Goal: Task Accomplishment & Management: Manage account settings

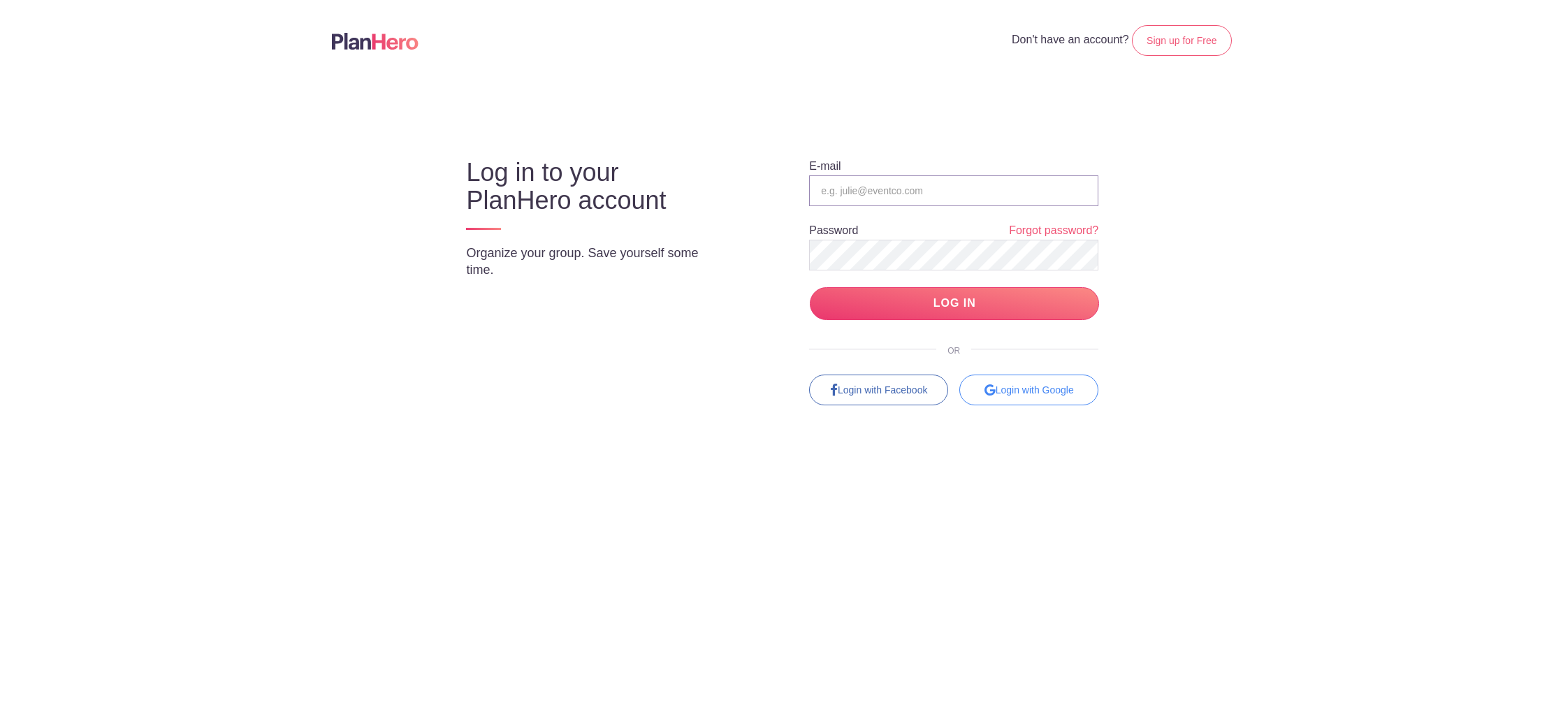
click at [846, 184] on input "email" at bounding box center [953, 190] width 289 height 31
type input "[EMAIL_ADDRESS][PERSON_NAME][DOMAIN_NAME]"
click at [1221, 433] on body "Don't have an account? Sign up for Free Log in to your PlanHero account Organiz…" at bounding box center [781, 355] width 1563 height 710
click at [978, 308] on input "LOG IN" at bounding box center [954, 303] width 289 height 33
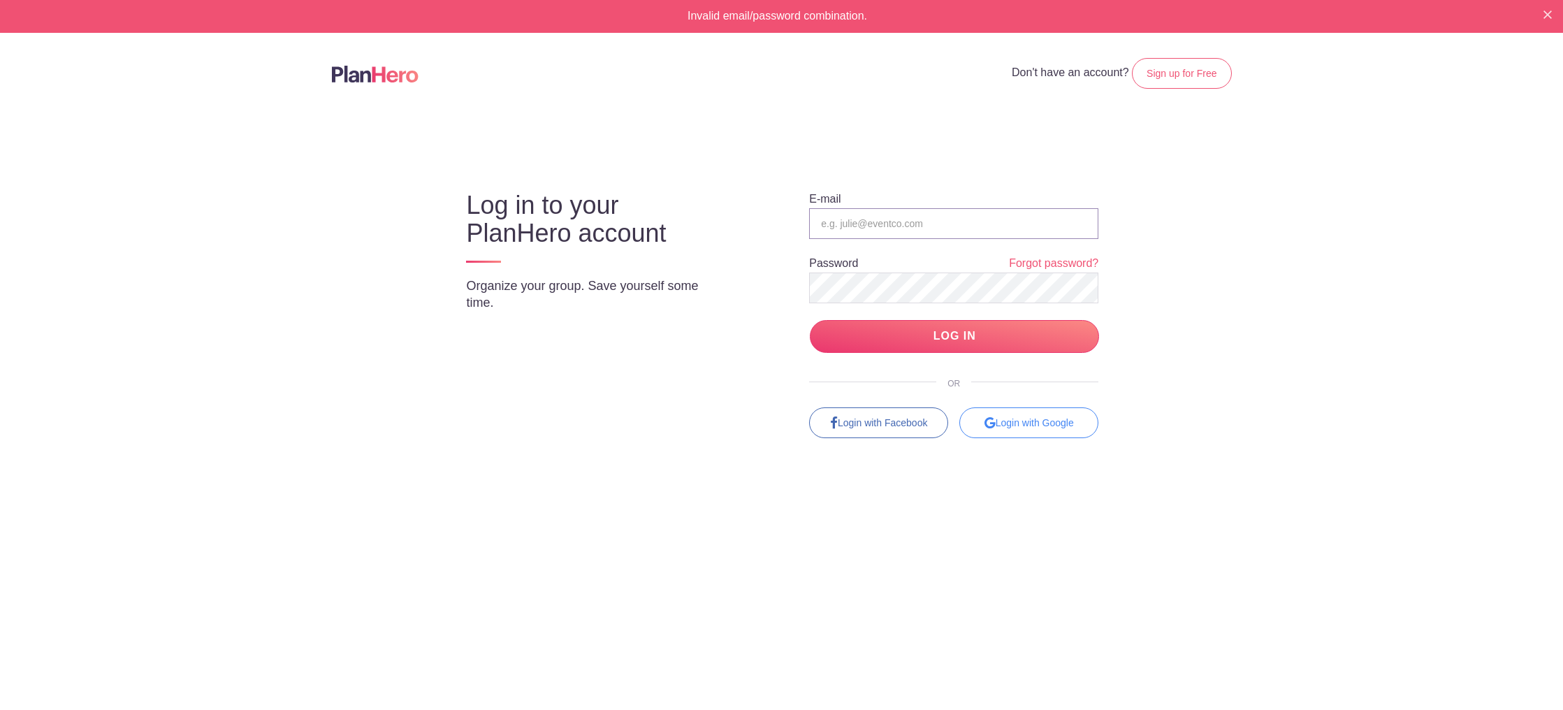
click at [968, 224] on input "email" at bounding box center [953, 223] width 289 height 31
type input "joy.vertz@drybarshops.com"
click at [1285, 331] on body "Invalid email/password combination. Don't have an account? Sign up for Free Log…" at bounding box center [781, 355] width 1563 height 710
click at [946, 338] on input "LOG IN" at bounding box center [954, 336] width 289 height 33
click at [964, 332] on input "LOG IN" at bounding box center [954, 336] width 289 height 33
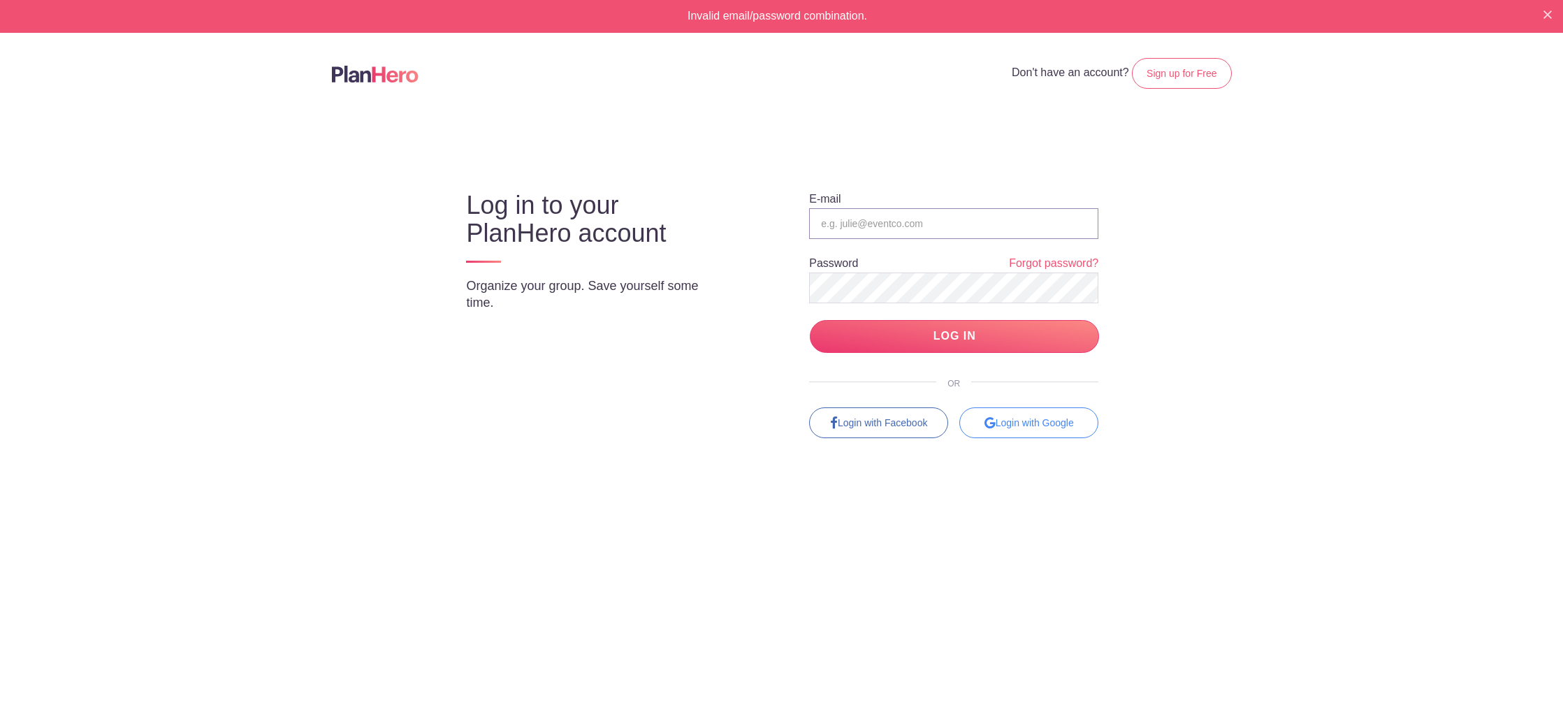
click at [977, 234] on input "email" at bounding box center [953, 223] width 289 height 31
type input "[EMAIL_ADDRESS][PERSON_NAME][DOMAIN_NAME]"
click at [1406, 371] on body "Invalid email/password combination. Don't have an account? Sign up for Free Log…" at bounding box center [781, 355] width 1563 height 710
click at [947, 331] on input "LOG IN" at bounding box center [954, 336] width 289 height 33
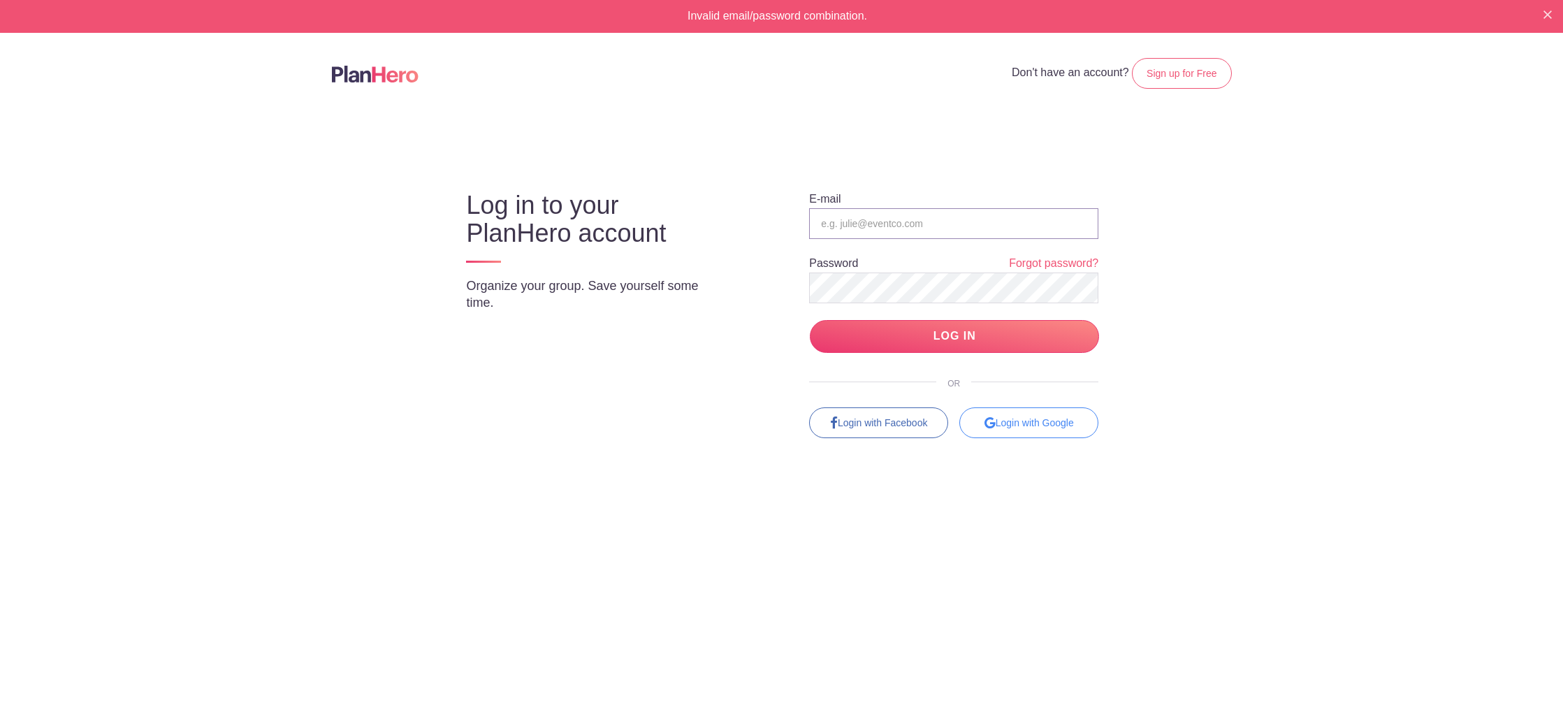
click at [858, 228] on input "email" at bounding box center [953, 223] width 289 height 31
type input "[EMAIL_ADDRESS][PERSON_NAME][DOMAIN_NAME]"
click at [821, 224] on input "[EMAIL_ADDRESS][PERSON_NAME][DOMAIN_NAME]" at bounding box center [953, 223] width 289 height 31
click at [810, 320] on input "LOG IN" at bounding box center [954, 336] width 289 height 33
drag, startPoint x: 762, startPoint y: 304, endPoint x: 767, endPoint y: 291, distance: 14.4
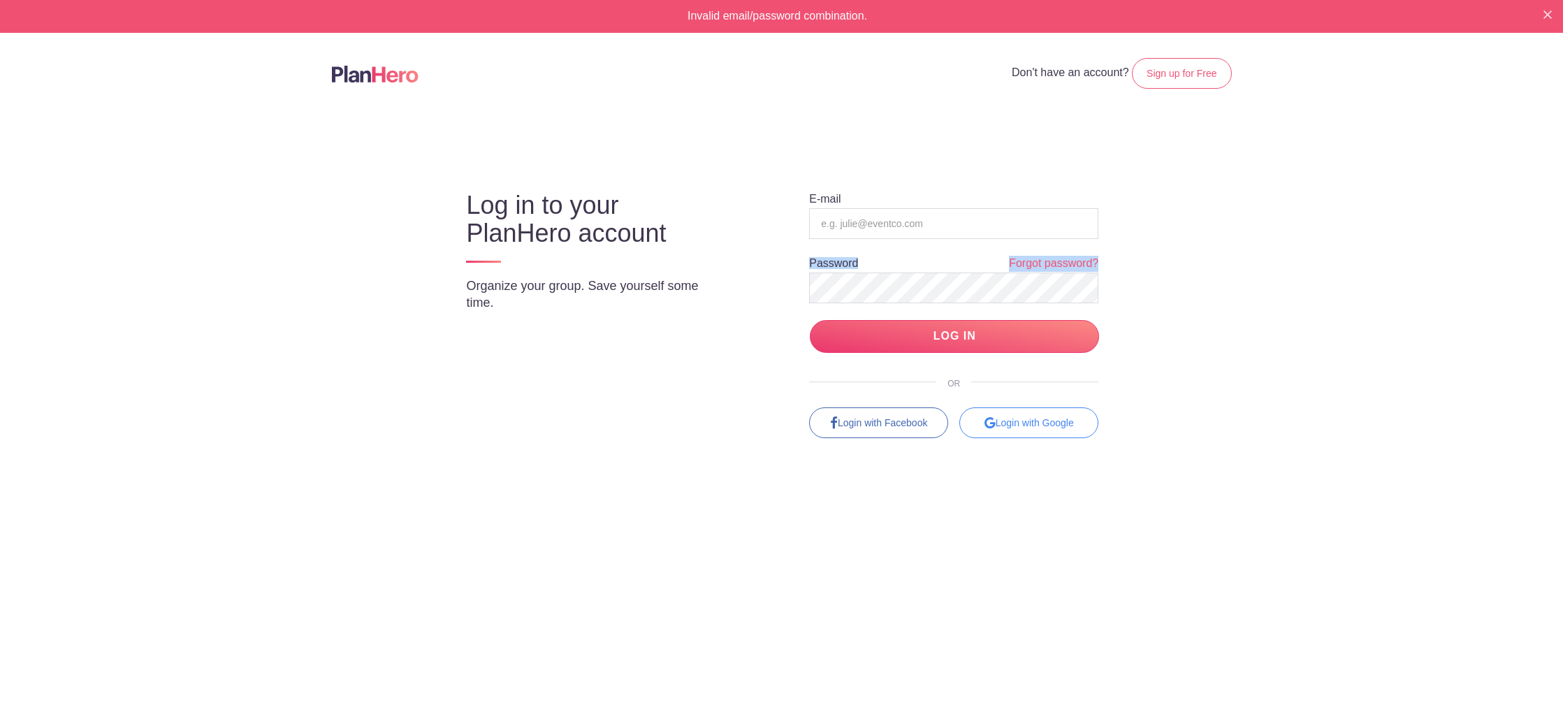
click at [762, 303] on div "E-mail Password Forgot password? LOG IN OR Login with Facebook Login with Google" at bounding box center [942, 302] width 370 height 272
click at [938, 229] on input "email" at bounding box center [953, 223] width 289 height 31
type input "j"
type input "[EMAIL_ADDRESS][PERSON_NAME][DOMAIN_NAME]"
click at [977, 328] on input "LOG IN" at bounding box center [954, 336] width 289 height 33
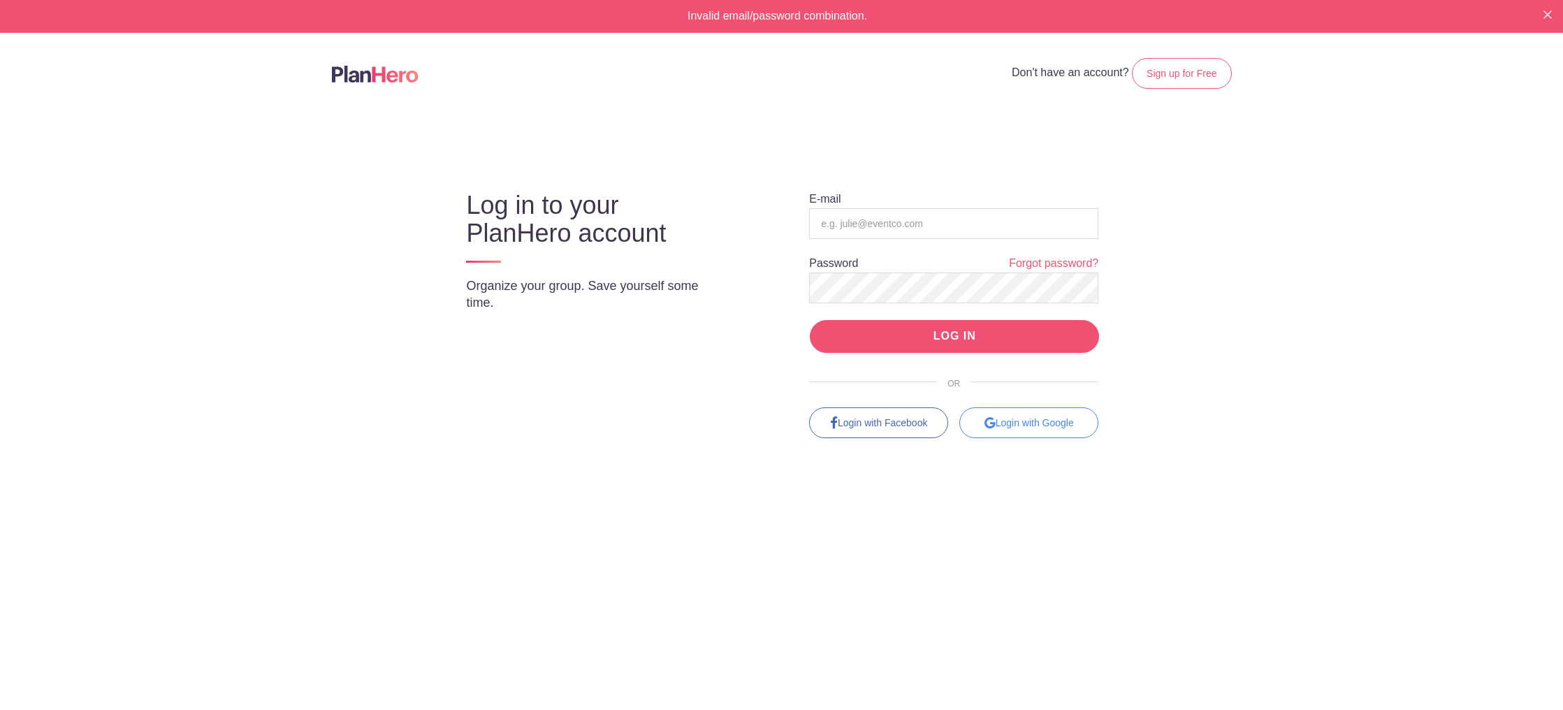
click at [974, 329] on input "LOG IN" at bounding box center [954, 336] width 289 height 33
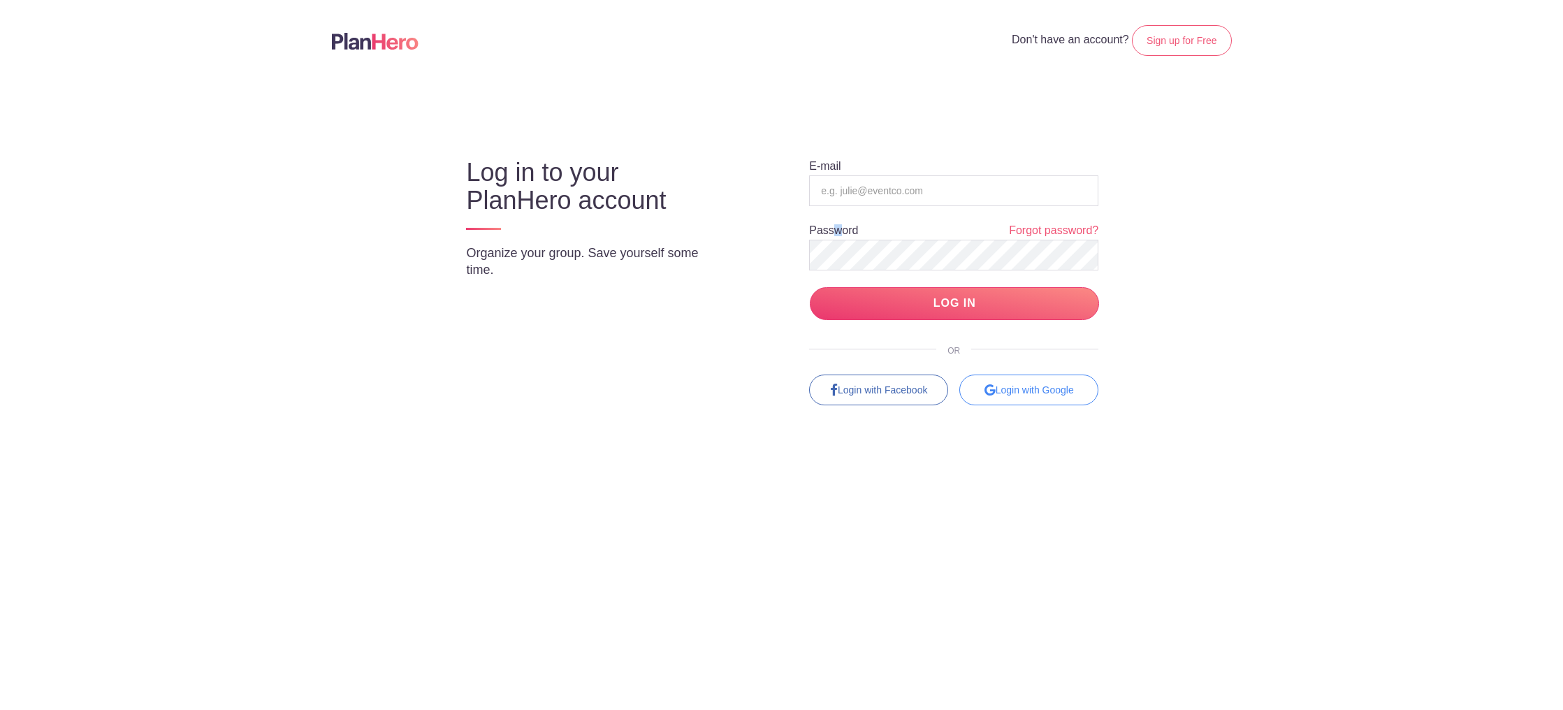
drag, startPoint x: 836, startPoint y: 234, endPoint x: 867, endPoint y: 202, distance: 44.5
click at [842, 229] on label "Password" at bounding box center [833, 230] width 49 height 11
drag, startPoint x: 868, startPoint y: 198, endPoint x: 879, endPoint y: 187, distance: 16.3
click at [870, 195] on input "email" at bounding box center [953, 190] width 289 height 31
type input "[EMAIL_ADDRESS][PERSON_NAME][DOMAIN_NAME]"
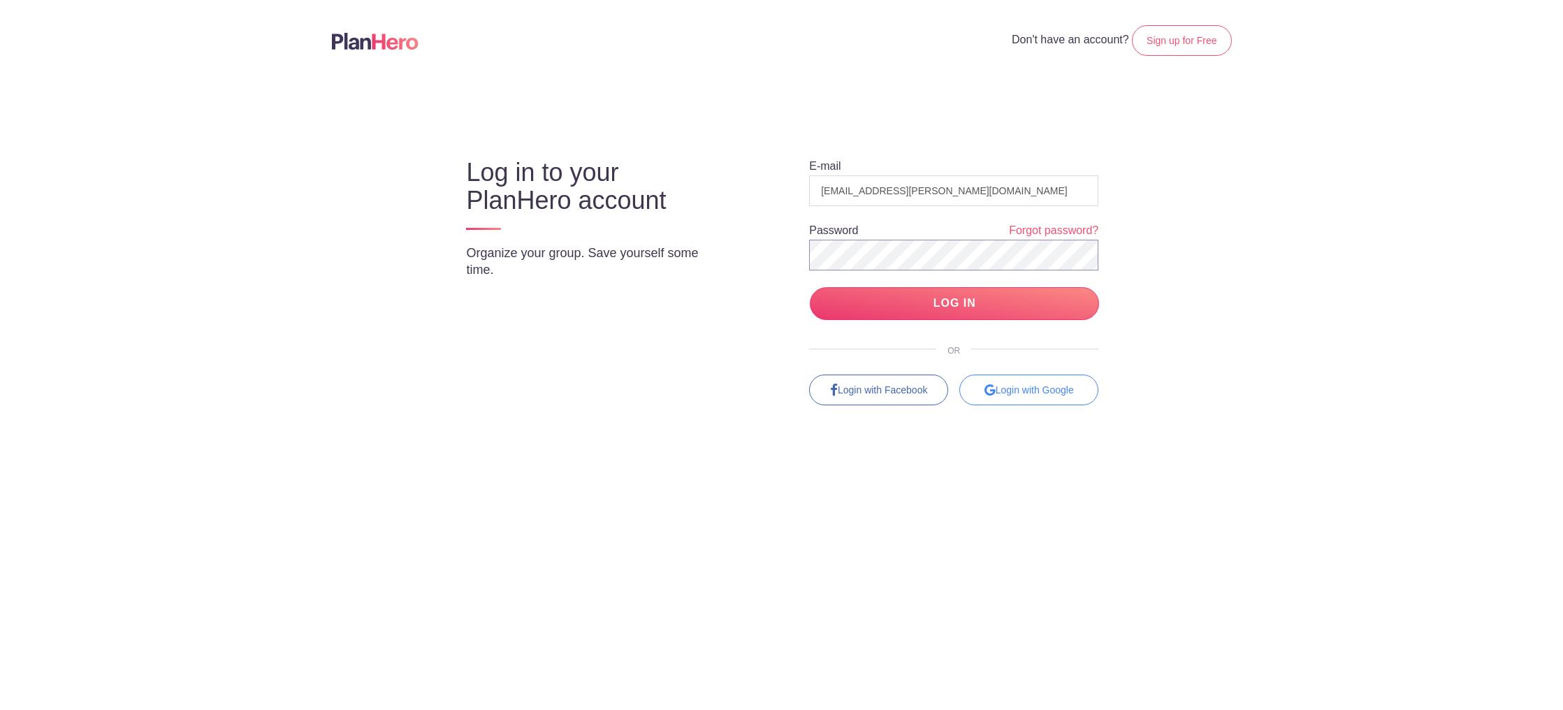
click at [810, 287] on input "LOG IN" at bounding box center [954, 303] width 289 height 33
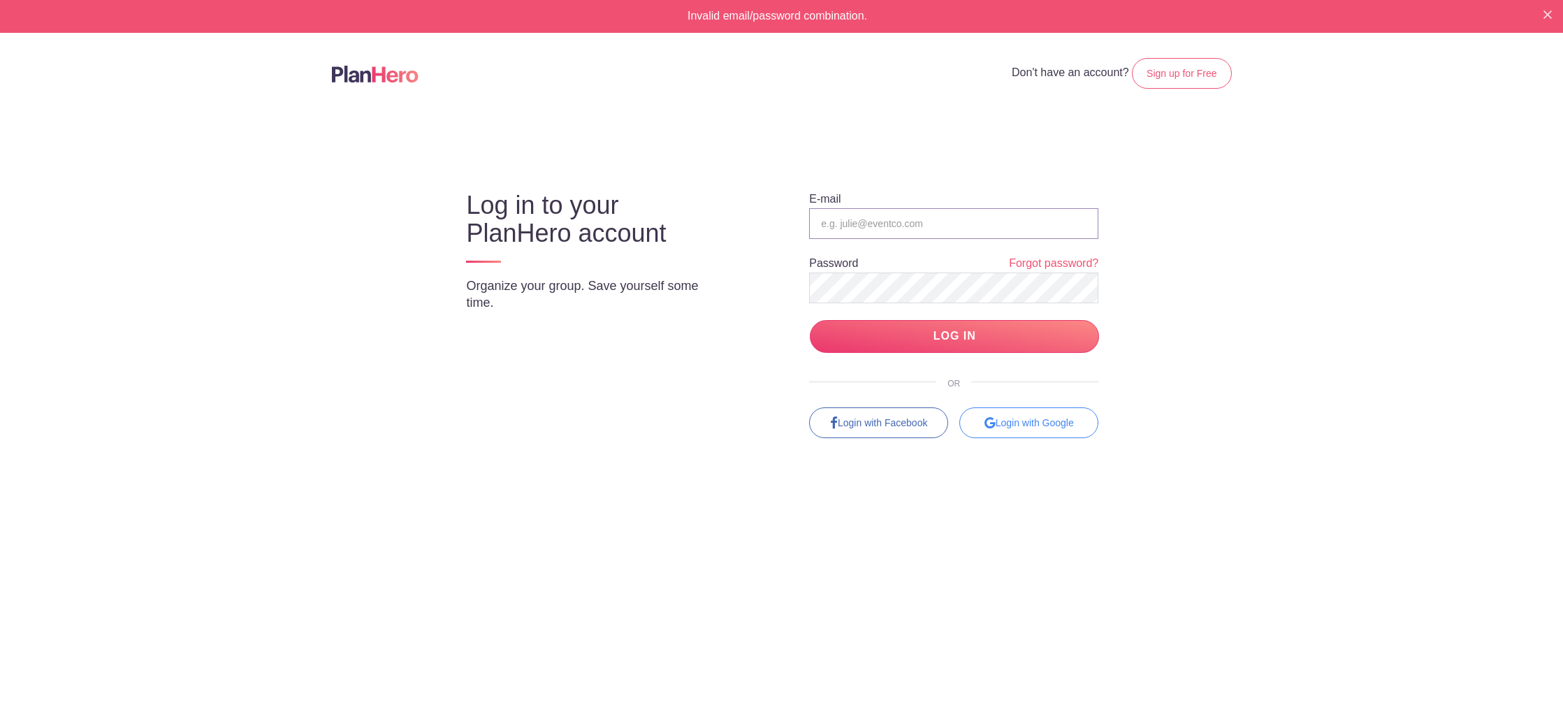
click at [923, 226] on input "email" at bounding box center [953, 223] width 289 height 31
type input "[EMAIL_ADDRESS][PERSON_NAME][DOMAIN_NAME]"
click at [810, 320] on input "LOG IN" at bounding box center [954, 336] width 289 height 33
click at [902, 211] on input "email" at bounding box center [953, 223] width 289 height 31
type input "[EMAIL_ADDRESS][PERSON_NAME][DOMAIN_NAME]"
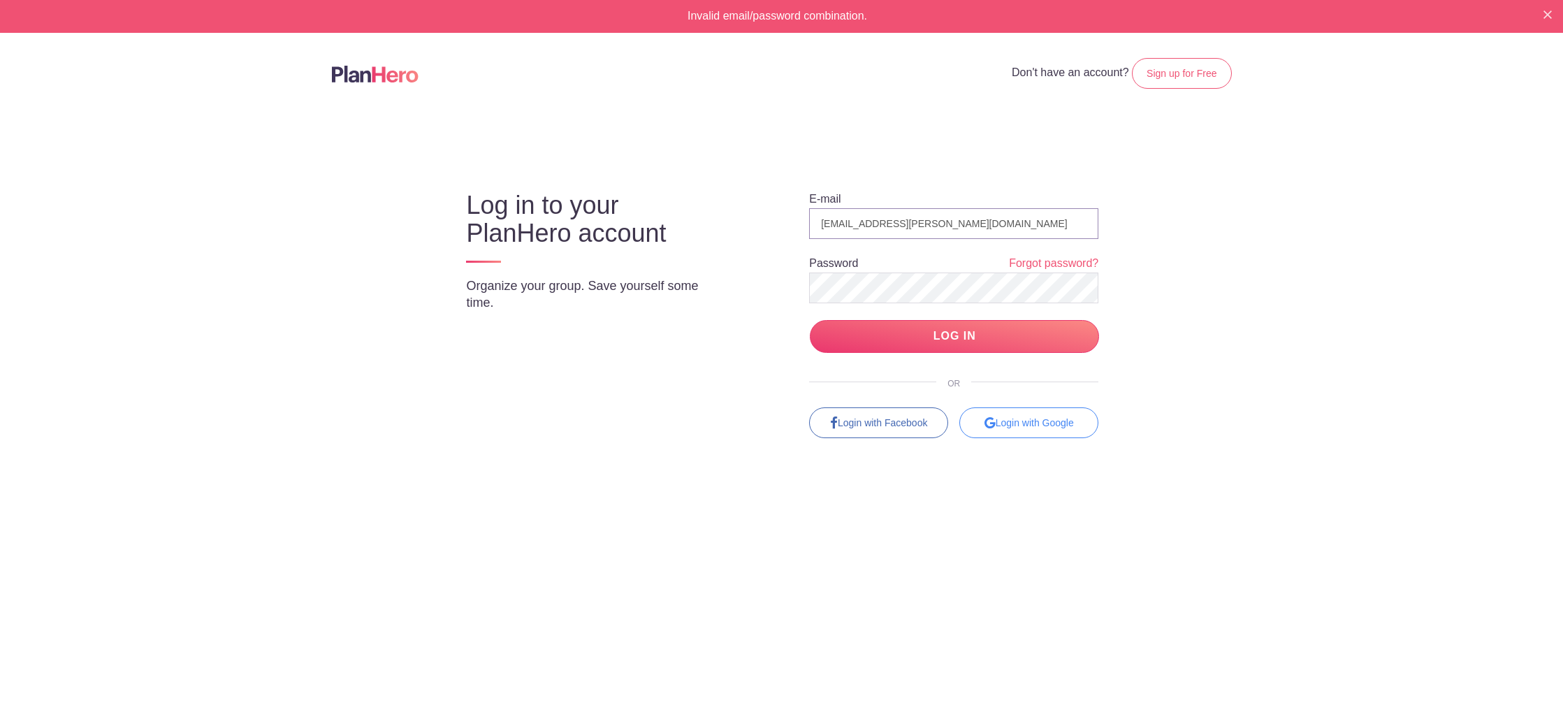
drag, startPoint x: 823, startPoint y: 224, endPoint x: 851, endPoint y: 224, distance: 28.0
click at [823, 224] on input "[EMAIL_ADDRESS][PERSON_NAME][DOMAIN_NAME]" at bounding box center [953, 223] width 289 height 31
